Goal: Find specific page/section: Find specific page/section

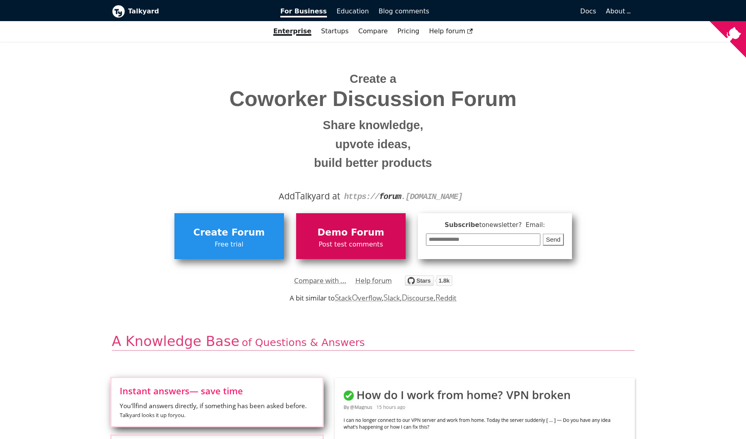
click at [348, 226] on span "Demo Forum" at bounding box center [350, 232] width 101 height 15
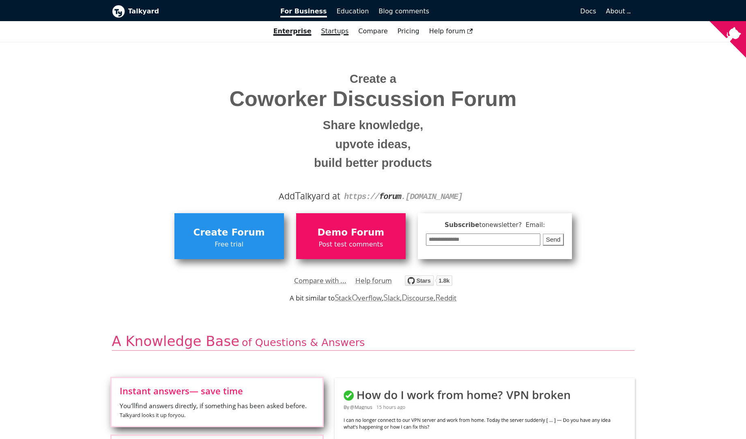
click at [344, 34] on link "Startups" at bounding box center [334, 31] width 37 height 14
